Goal: Information Seeking & Learning: Compare options

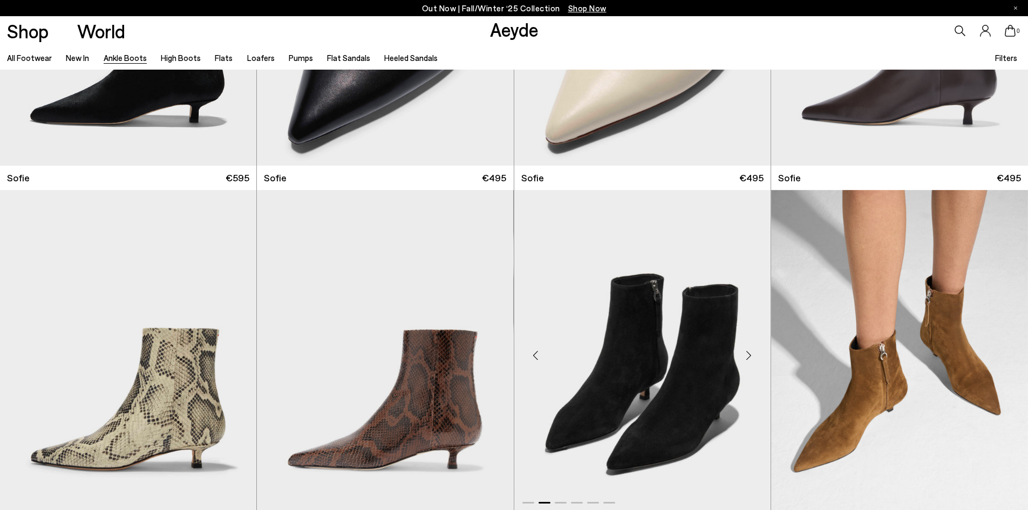
scroll to position [1138, 0]
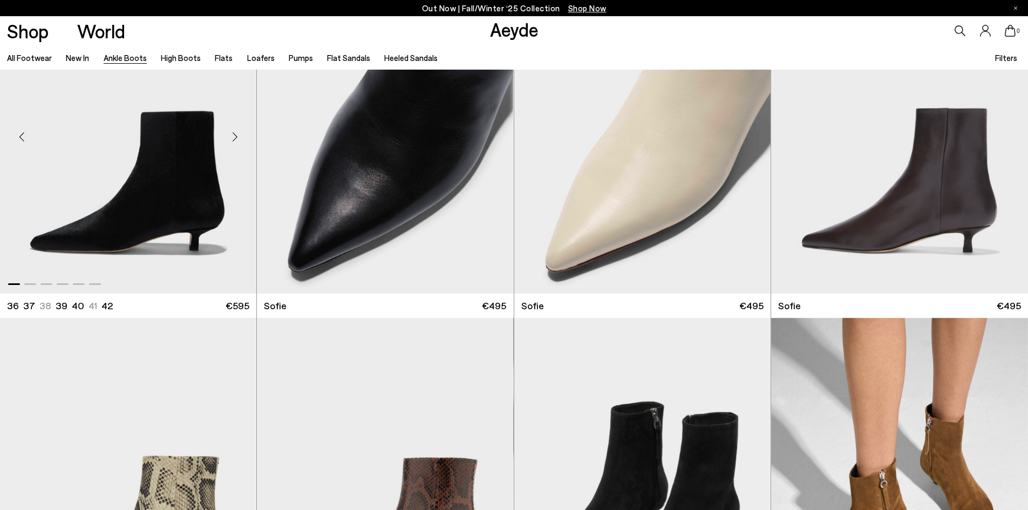
click at [236, 135] on div "Next slide" at bounding box center [235, 136] width 32 height 32
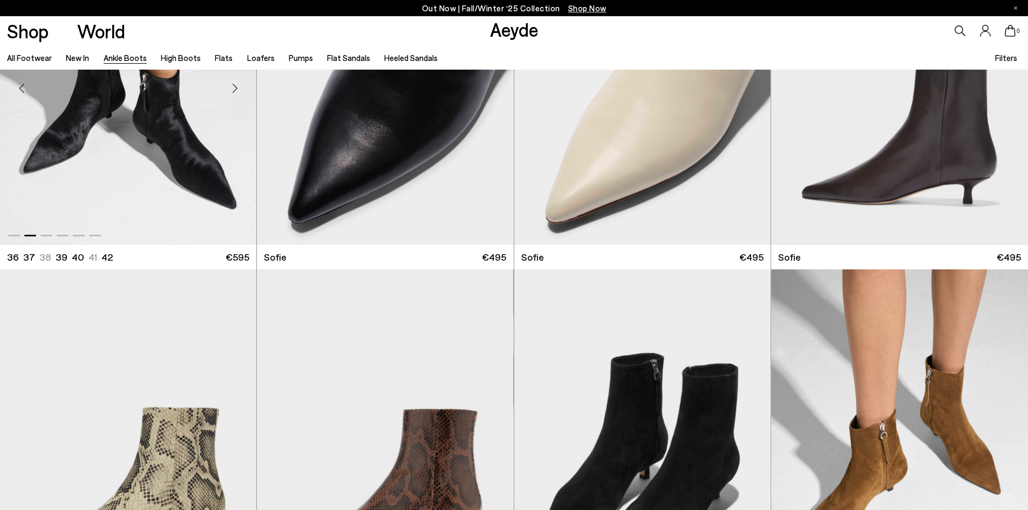
scroll to position [1246, 0]
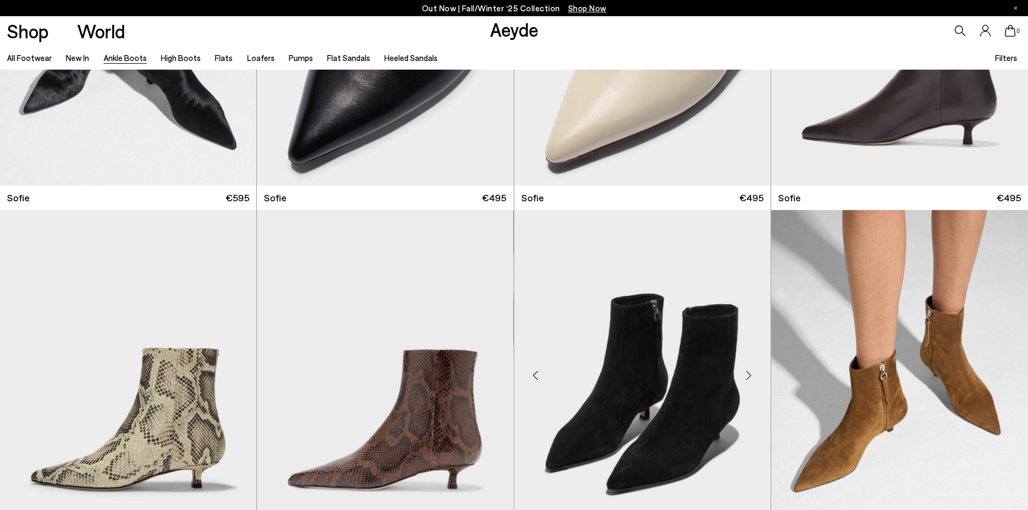
click at [750, 373] on div "Next slide" at bounding box center [749, 375] width 32 height 32
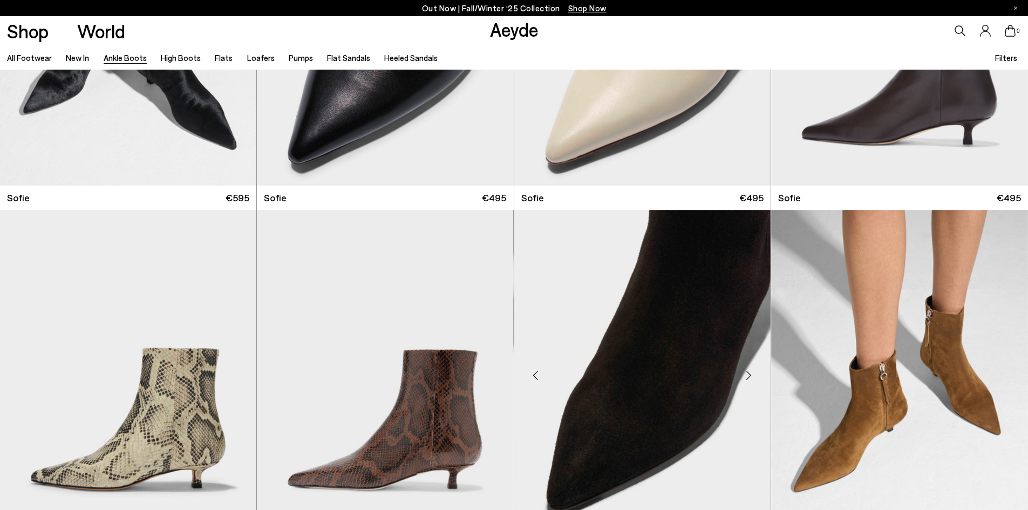
click at [750, 373] on div "Next slide" at bounding box center [749, 375] width 32 height 32
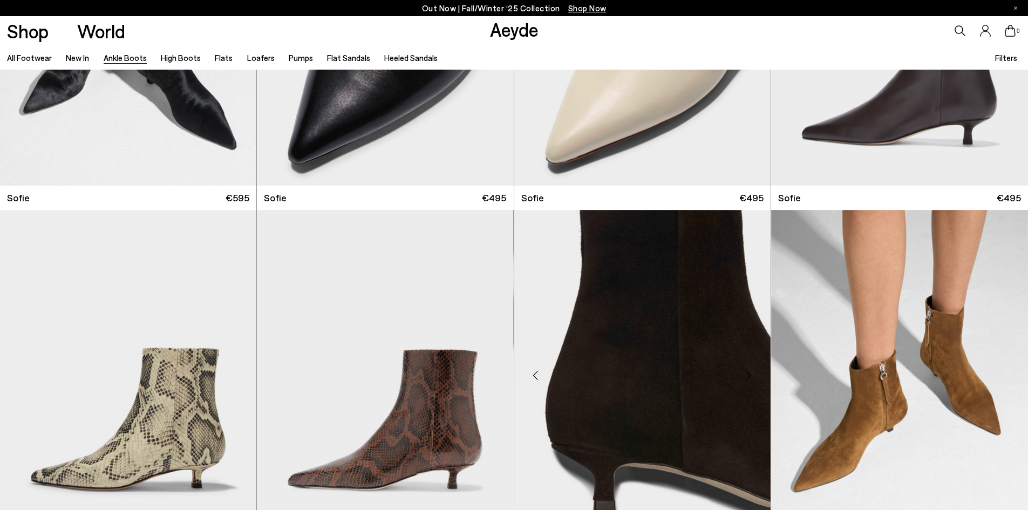
click at [750, 373] on div "Next slide" at bounding box center [749, 375] width 32 height 32
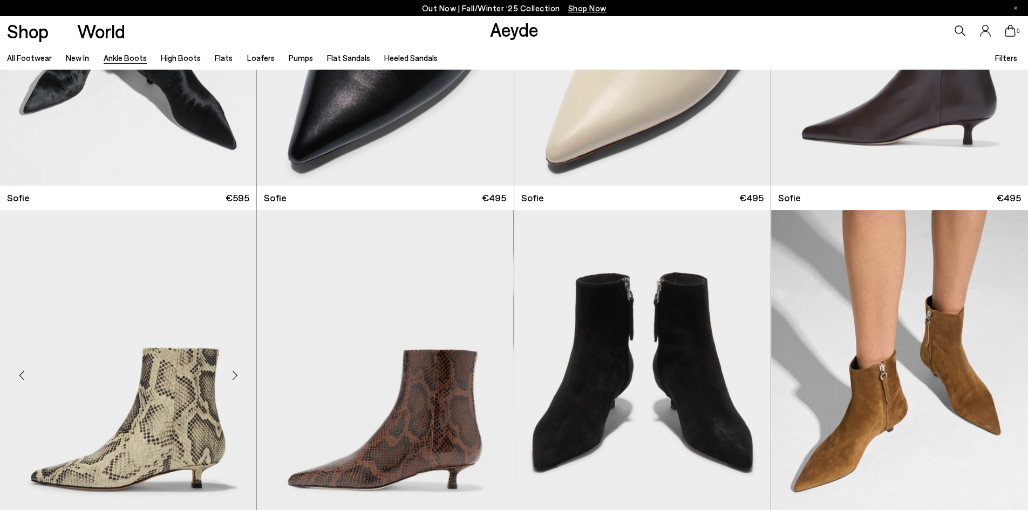
click at [236, 374] on div "Next slide" at bounding box center [235, 375] width 32 height 32
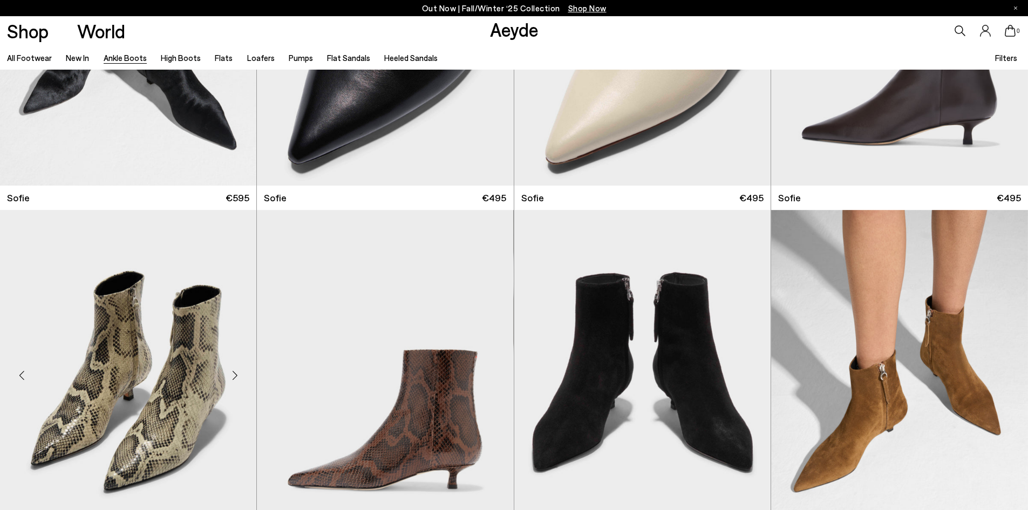
click at [236, 374] on div "Next slide" at bounding box center [235, 375] width 32 height 32
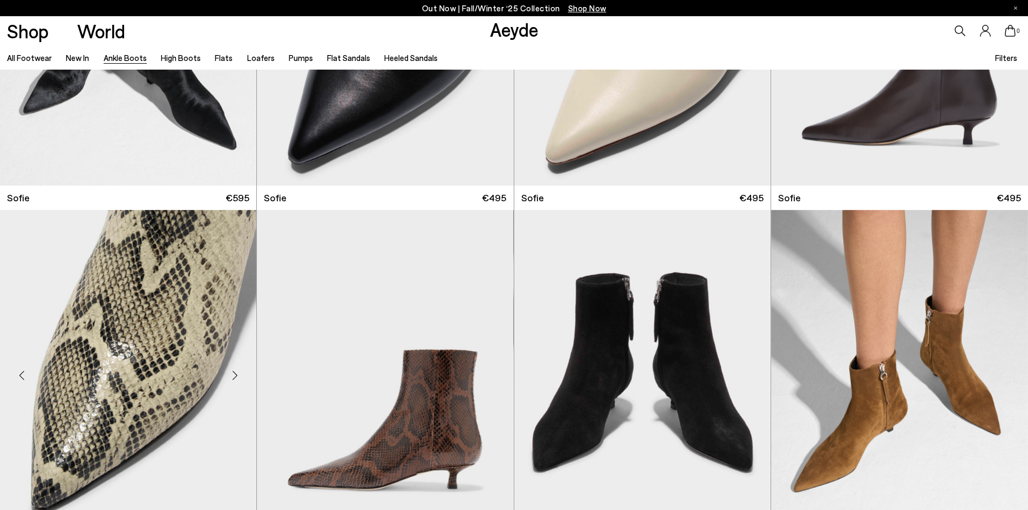
click at [236, 374] on div "Next slide" at bounding box center [235, 375] width 32 height 32
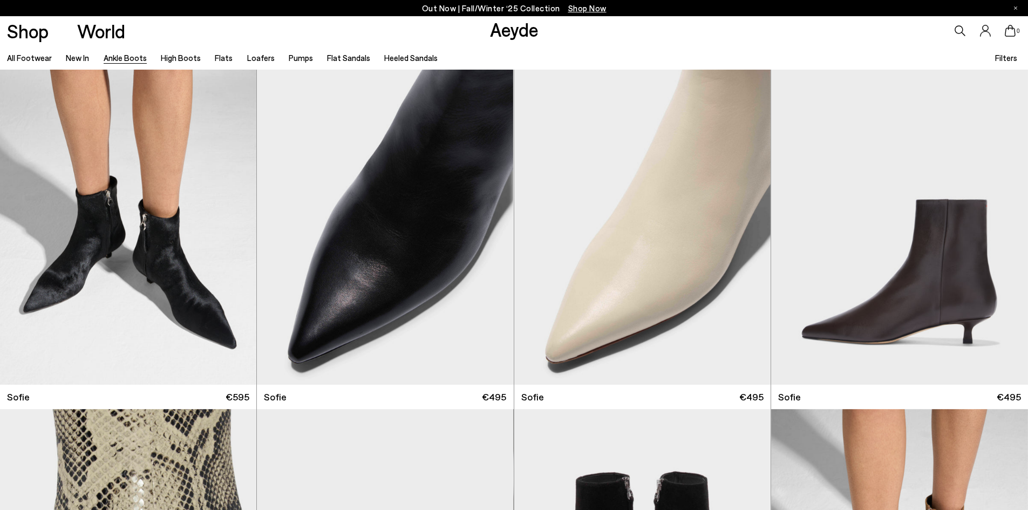
scroll to position [1030, 0]
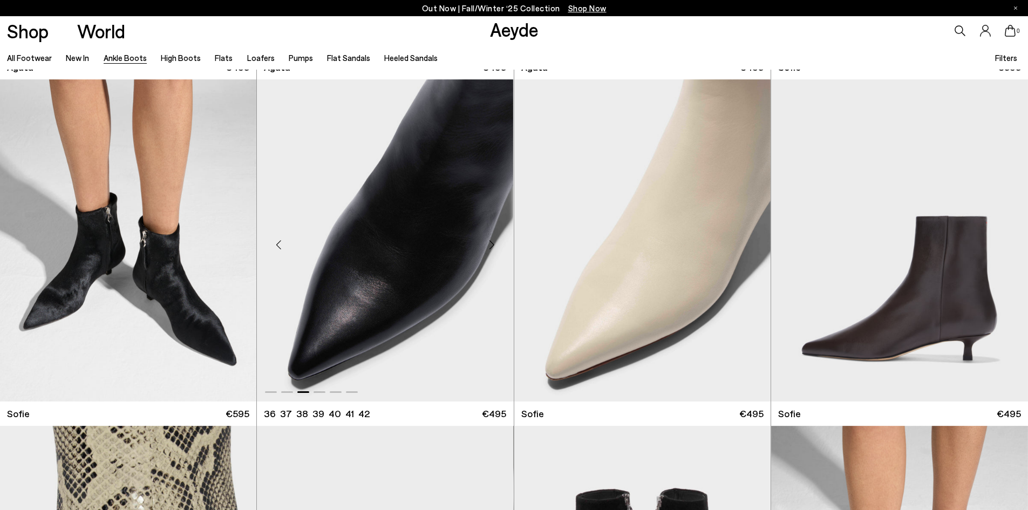
click at [492, 242] on div "Next slide" at bounding box center [492, 244] width 32 height 32
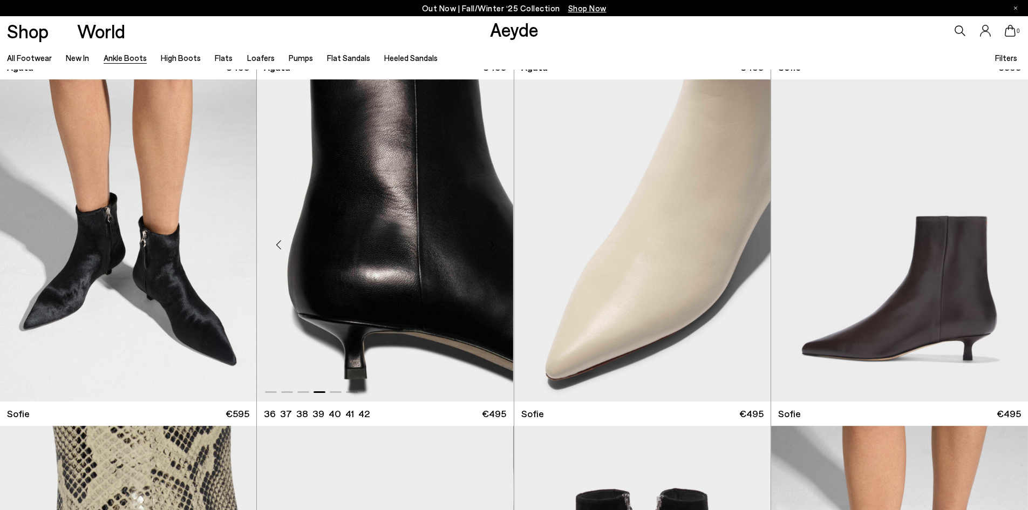
click at [492, 242] on div "Next slide" at bounding box center [492, 244] width 32 height 32
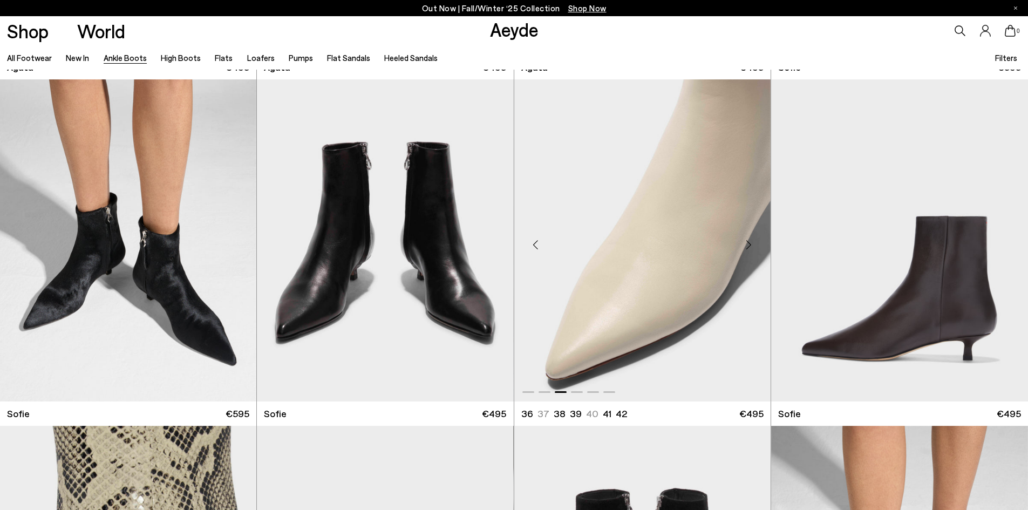
click at [746, 242] on div "Next slide" at bounding box center [749, 244] width 32 height 32
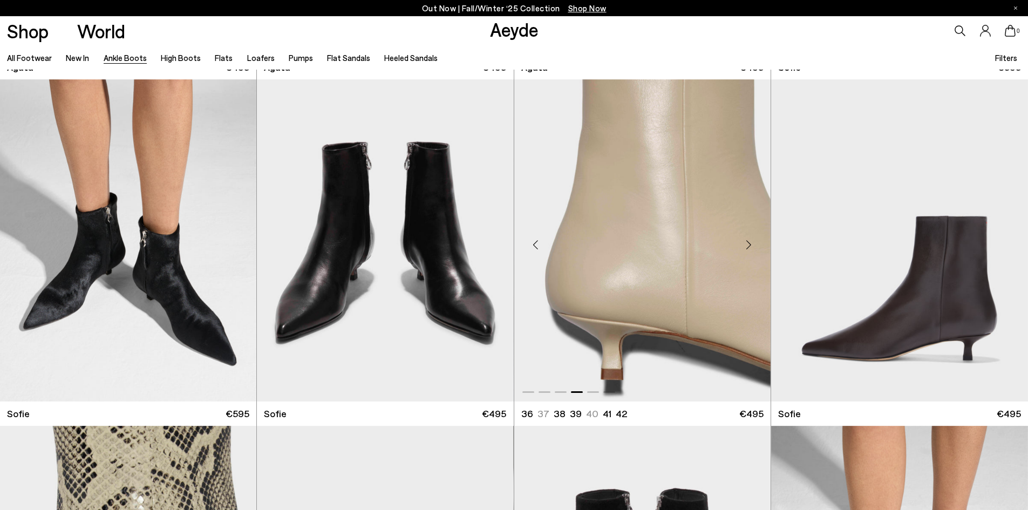
click at [746, 242] on div "Next slide" at bounding box center [749, 244] width 32 height 32
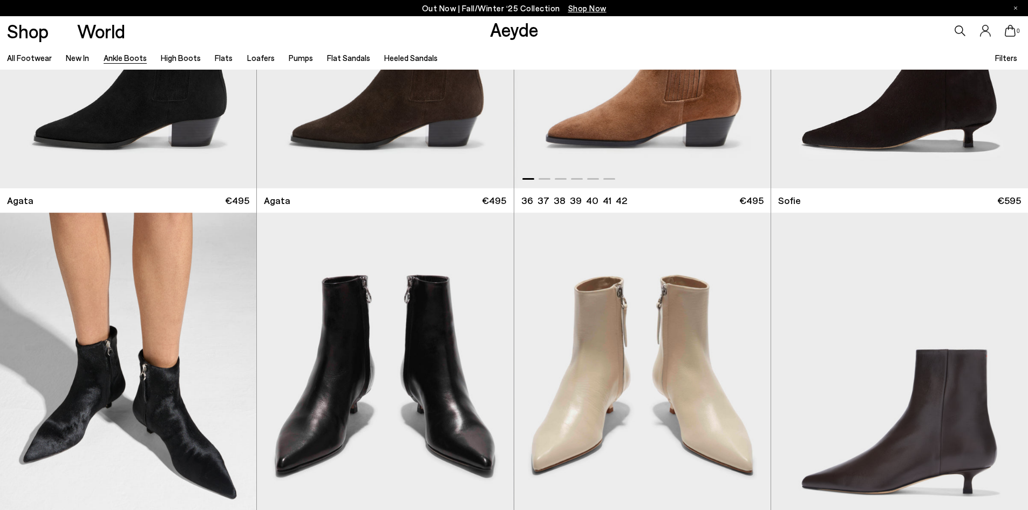
scroll to position [814, 0]
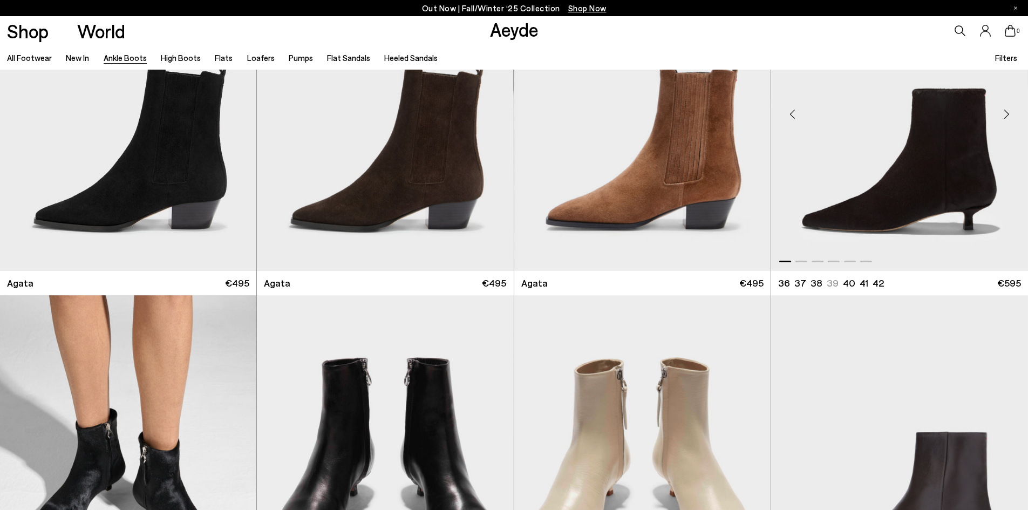
click at [1003, 111] on div "Next slide" at bounding box center [1006, 114] width 32 height 32
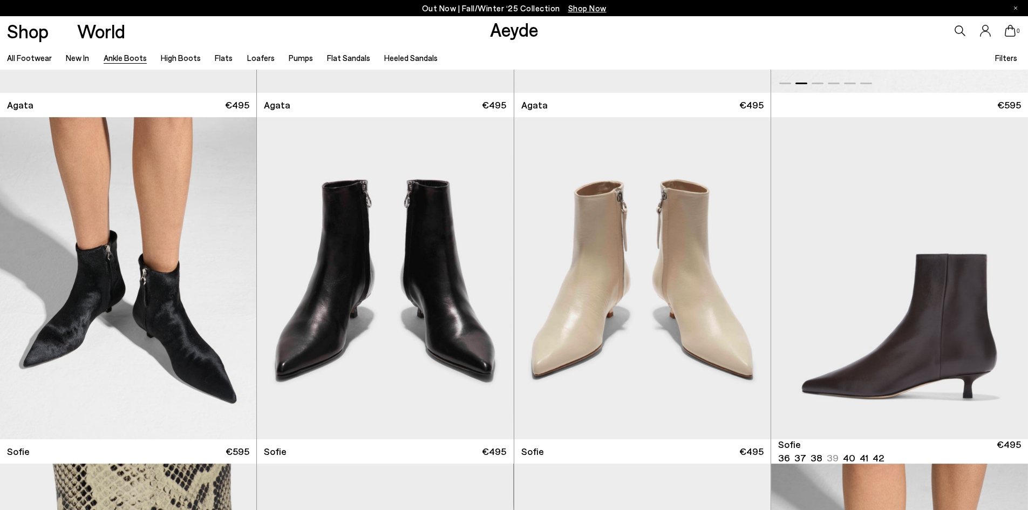
scroll to position [922, 0]
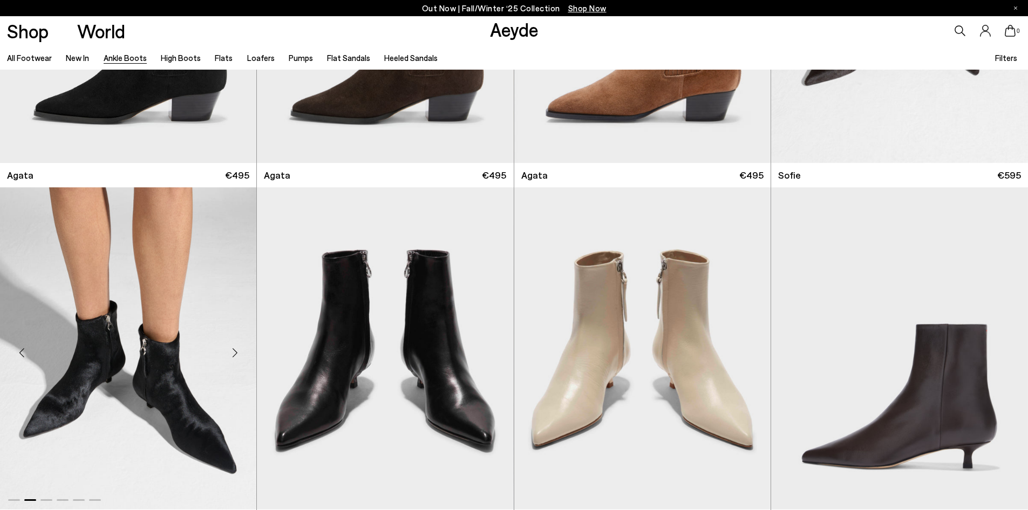
click at [147, 352] on img "2 / 6" at bounding box center [128, 348] width 256 height 322
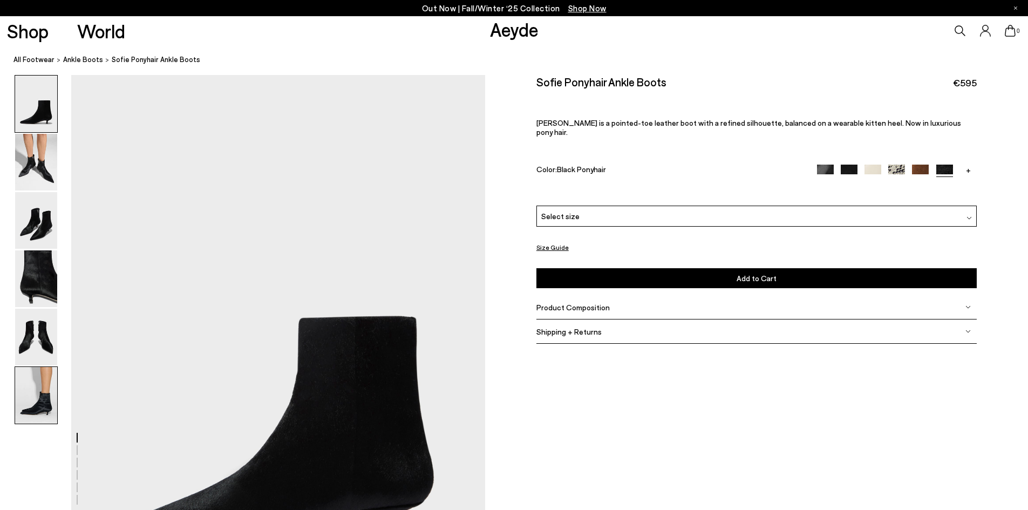
click at [48, 401] on img at bounding box center [36, 395] width 42 height 57
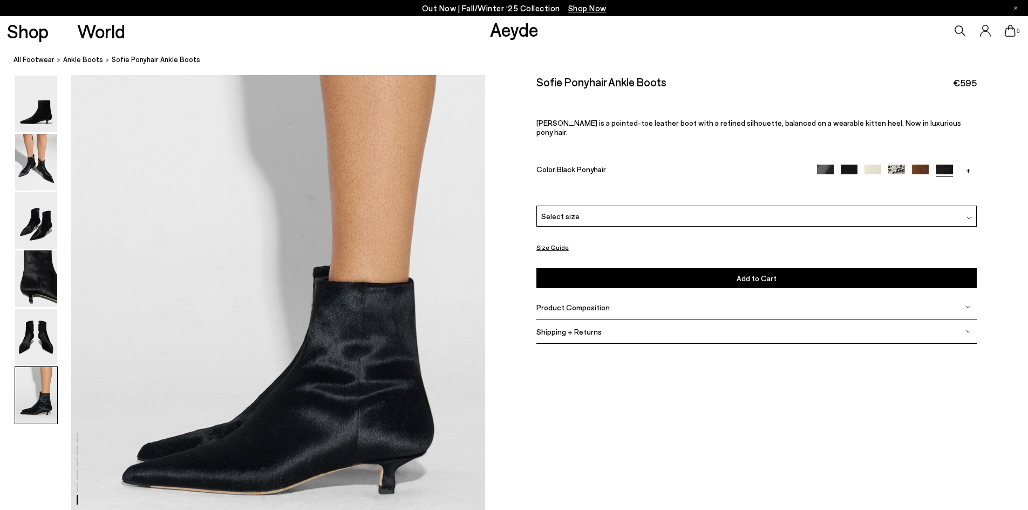
scroll to position [2841, 0]
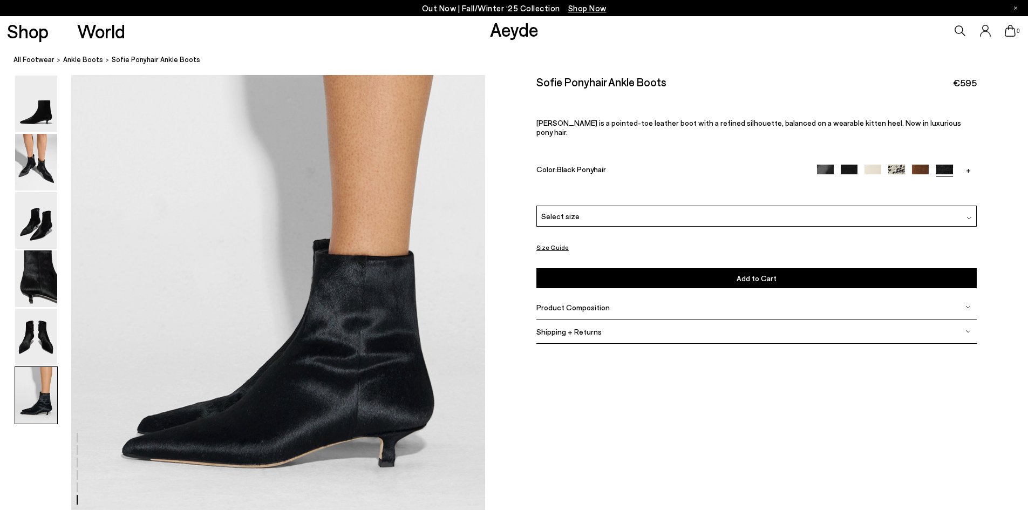
click at [894, 165] on img at bounding box center [896, 173] width 17 height 17
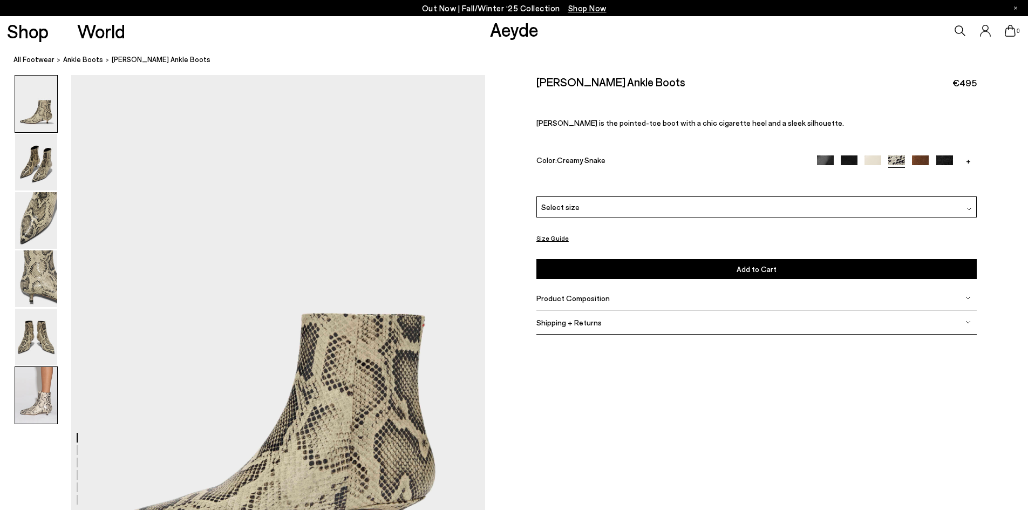
drag, startPoint x: 47, startPoint y: 400, endPoint x: 53, endPoint y: 397, distance: 7.0
click at [48, 400] on img at bounding box center [36, 395] width 42 height 57
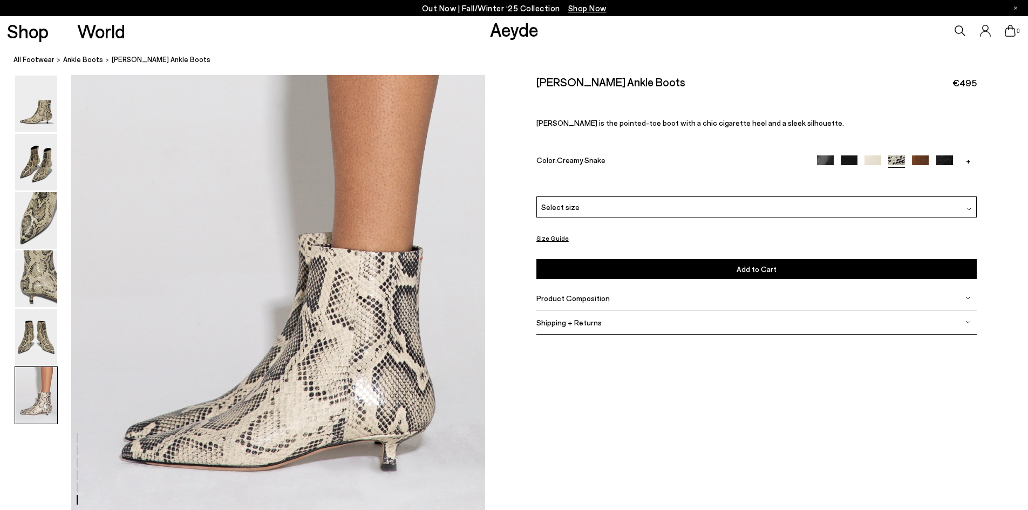
scroll to position [2841, 0]
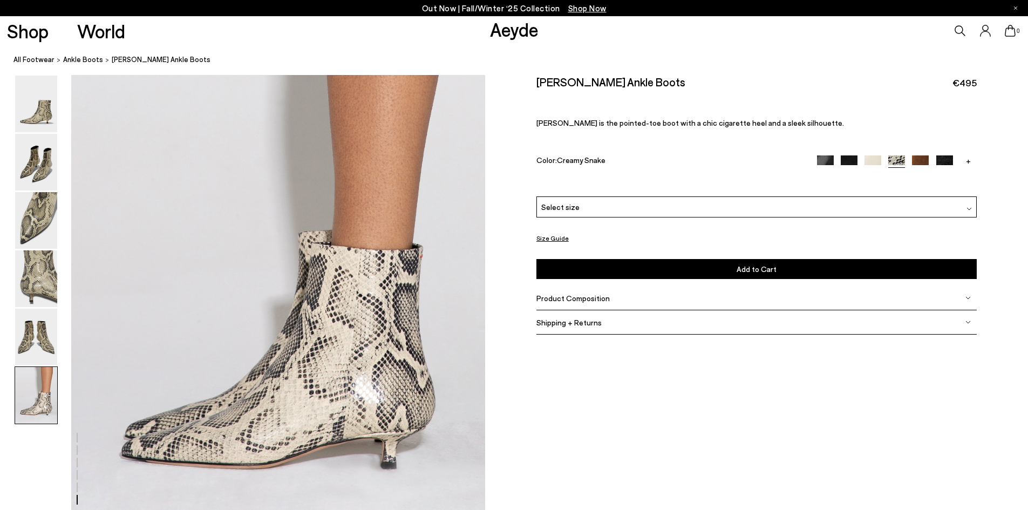
click at [825, 156] on img at bounding box center [825, 163] width 17 height 17
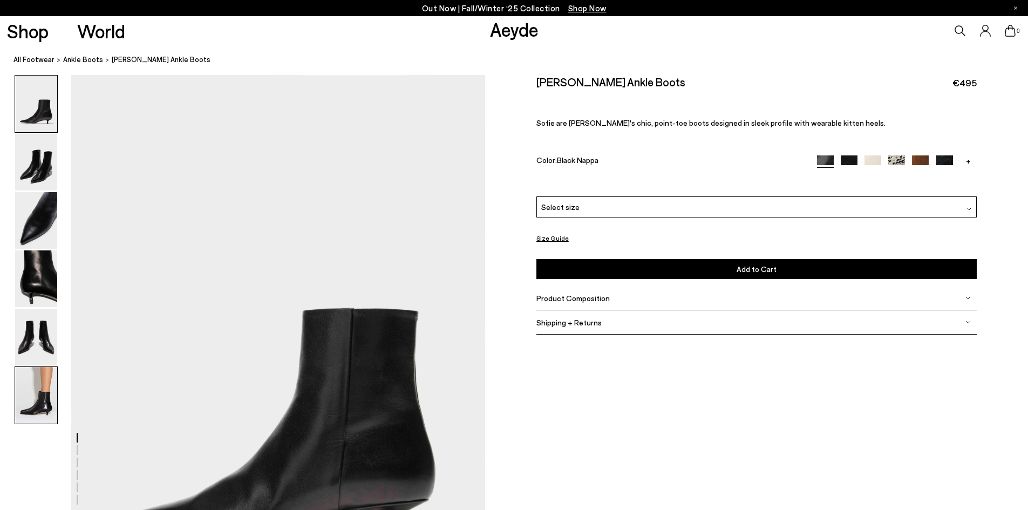
click at [39, 403] on img at bounding box center [36, 395] width 42 height 57
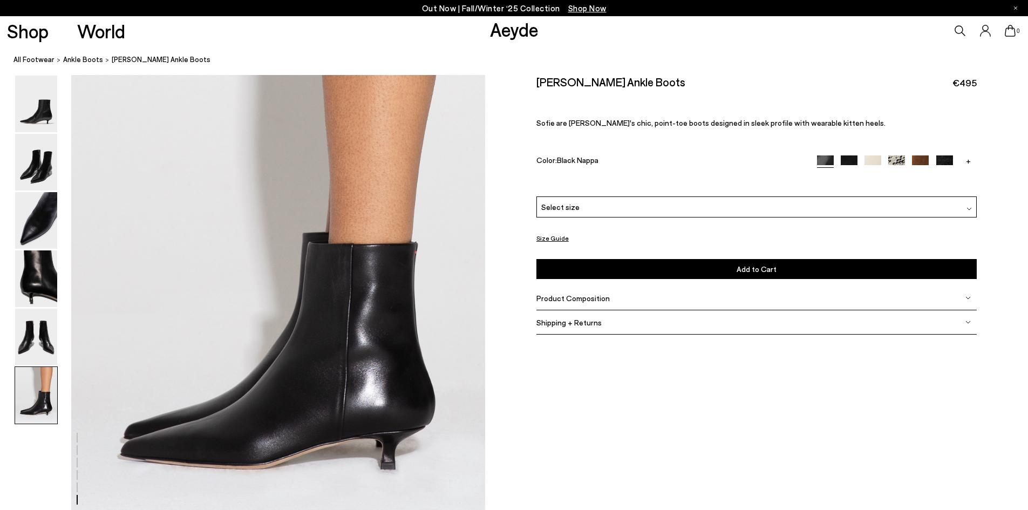
scroll to position [2841, 0]
click at [938, 156] on img at bounding box center [944, 163] width 17 height 17
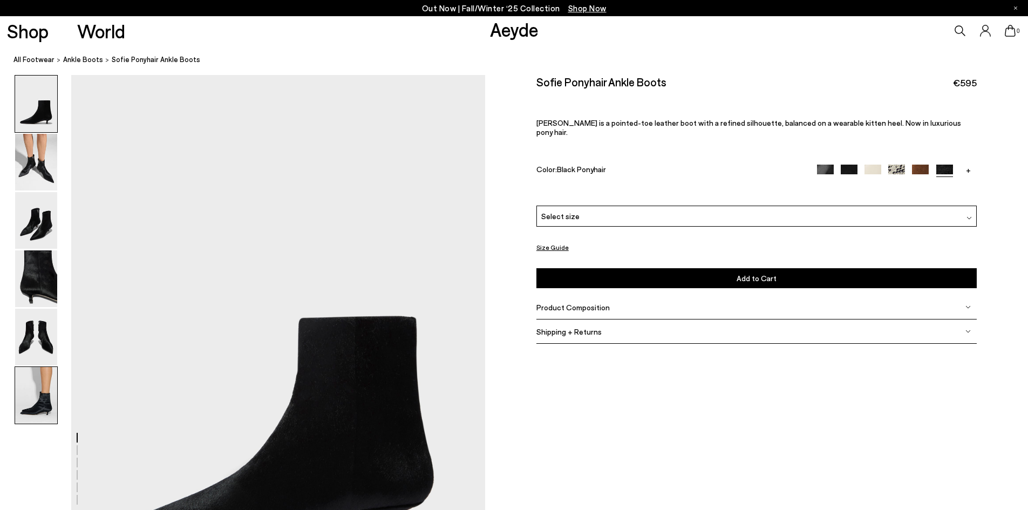
click at [31, 395] on img at bounding box center [36, 395] width 42 height 57
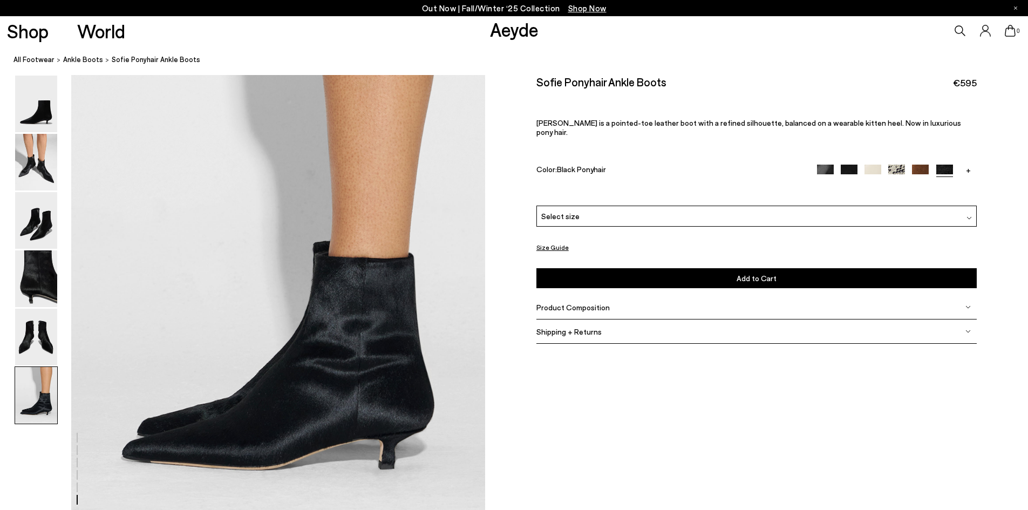
scroll to position [2841, 0]
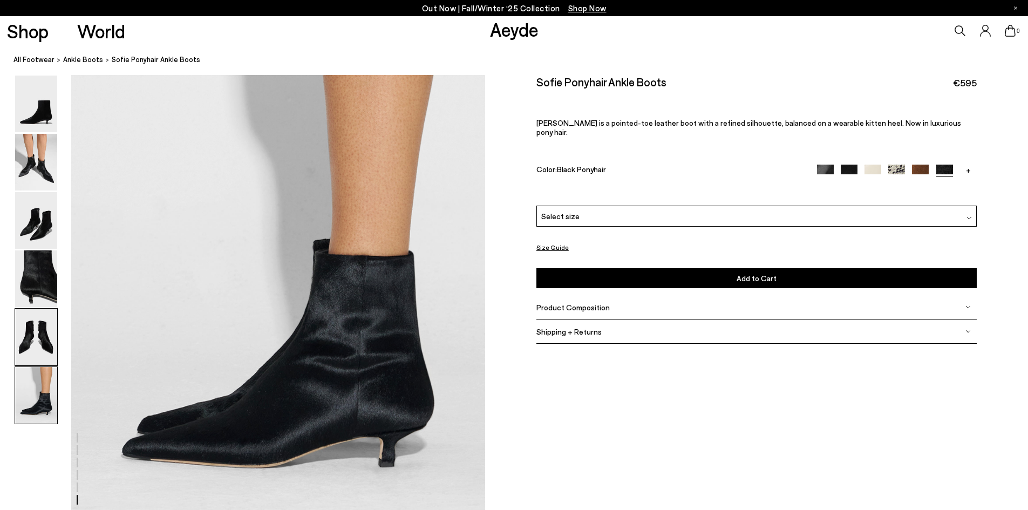
click at [39, 337] on img at bounding box center [36, 337] width 42 height 57
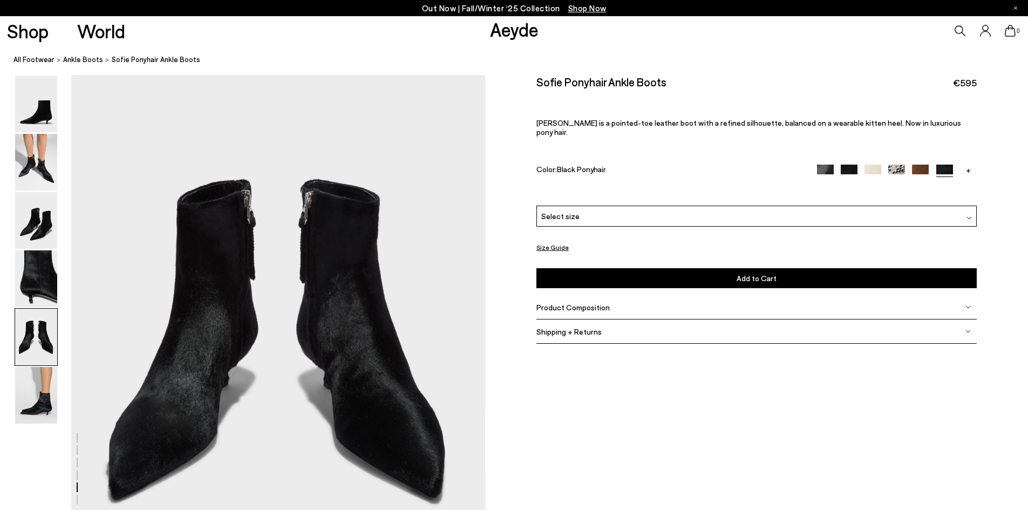
scroll to position [2214, 0]
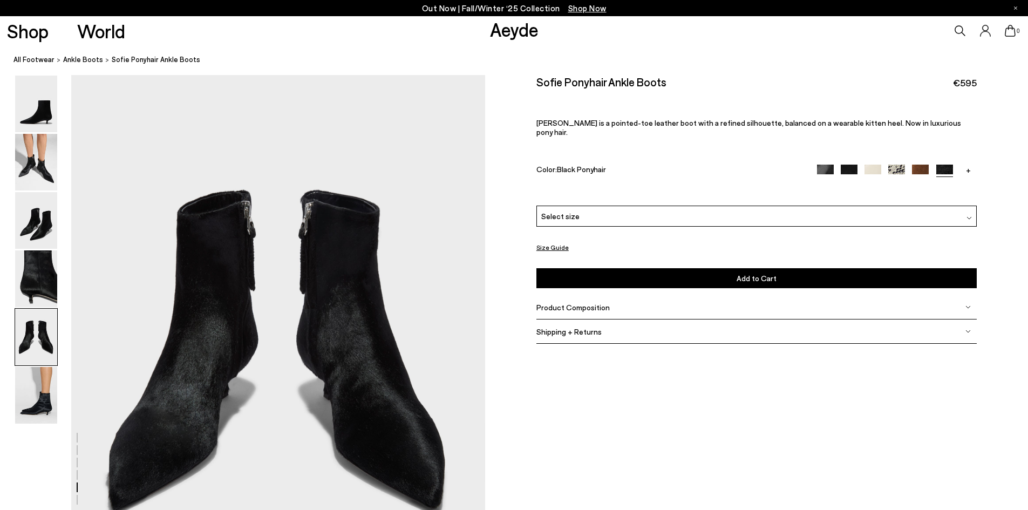
click at [965, 165] on link "+" at bounding box center [968, 170] width 17 height 10
click at [965, 165] on img at bounding box center [968, 173] width 17 height 17
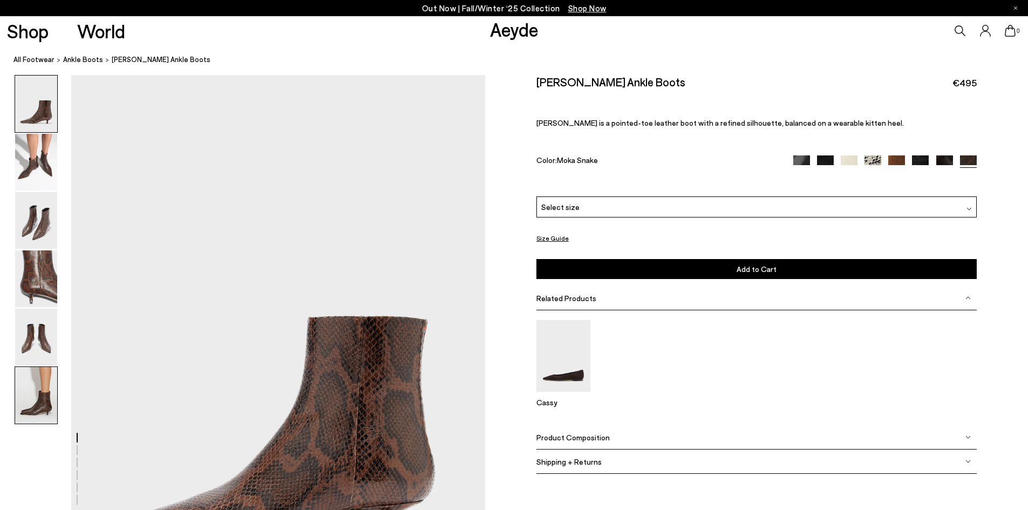
click at [49, 396] on img at bounding box center [36, 395] width 42 height 57
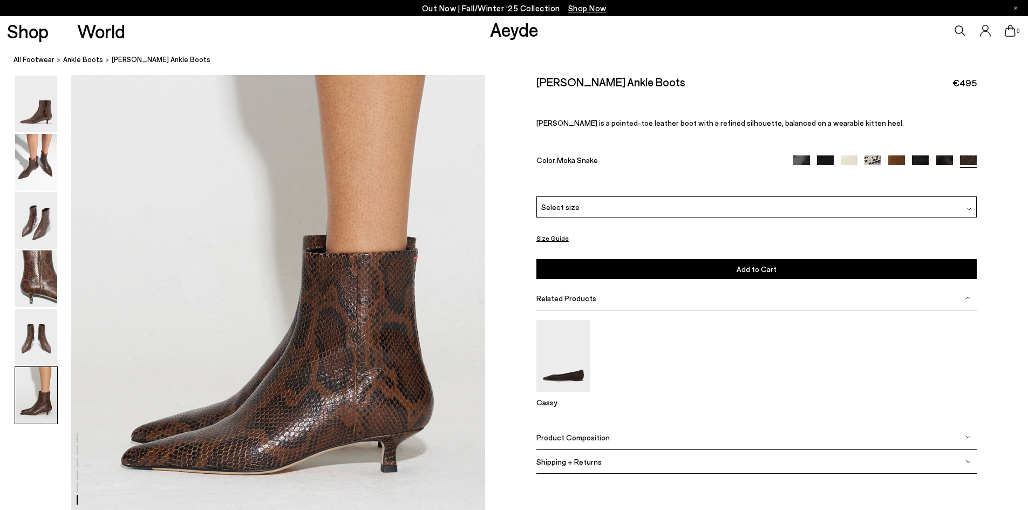
scroll to position [2841, 0]
